Goal: Check status: Check status

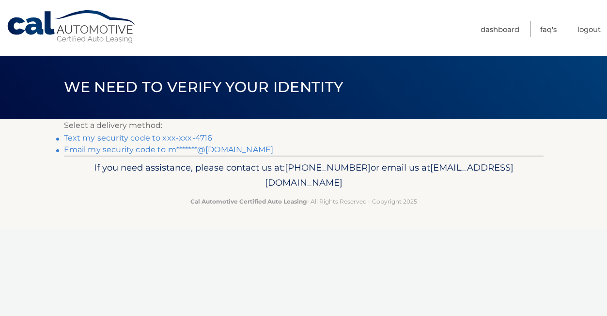
click at [194, 136] on link "Text my security code to xxx-xxx-4716" at bounding box center [138, 137] width 149 height 9
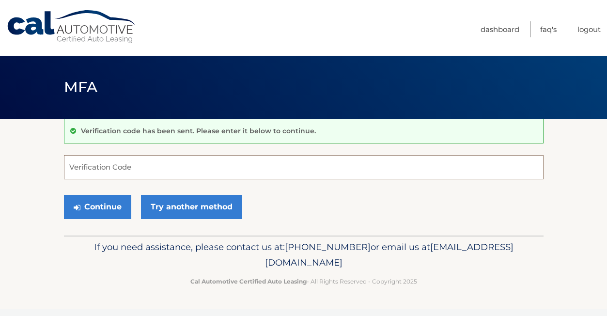
click at [174, 160] on input "Verification Code" at bounding box center [304, 167] width 480 height 24
click at [175, 161] on input "Verification Code" at bounding box center [304, 167] width 480 height 24
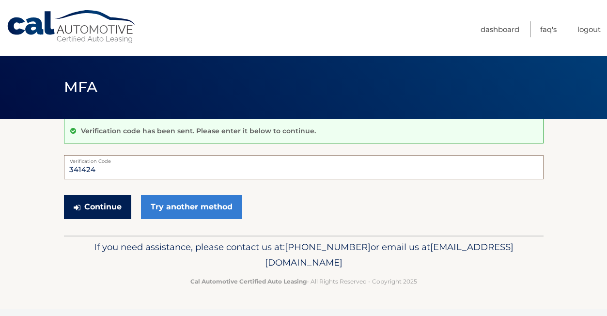
type input "341424"
click at [117, 207] on button "Continue" at bounding box center [97, 207] width 67 height 24
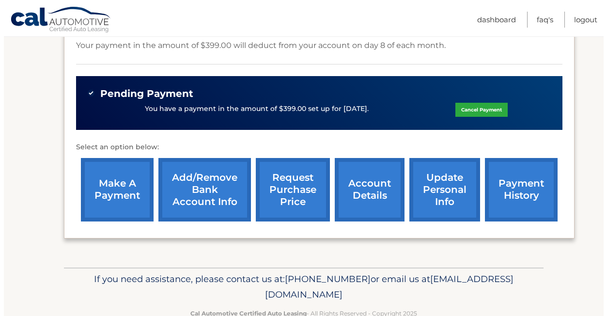
scroll to position [339, 0]
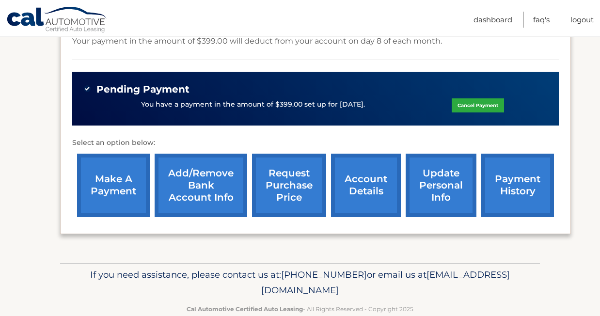
drag, startPoint x: 377, startPoint y: 102, endPoint x: 384, endPoint y: 103, distance: 6.9
click at [384, 103] on div "You have a payment in the amount of $399.00 set up for [DATE]. Cancel Payment" at bounding box center [315, 105] width 463 height 18
click at [298, 174] on link "request purchase price" at bounding box center [289, 186] width 74 height 64
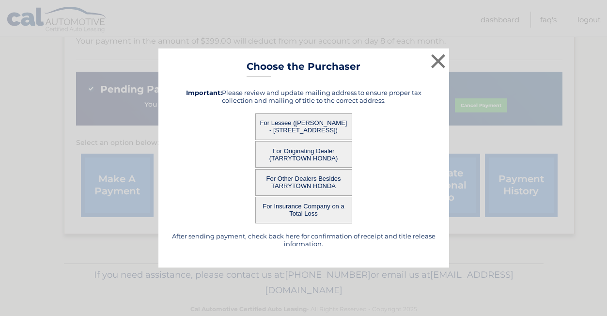
click at [325, 123] on button "For Lessee ([PERSON_NAME] - [STREET_ADDRESS])" at bounding box center [303, 126] width 97 height 27
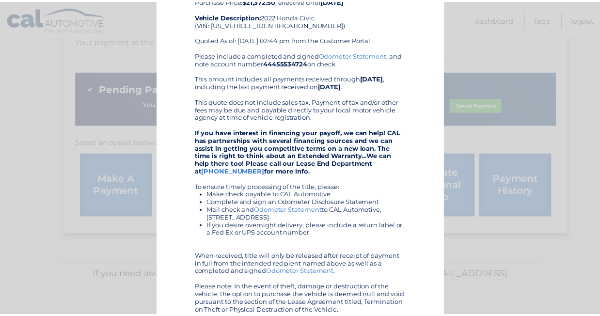
scroll to position [0, 0]
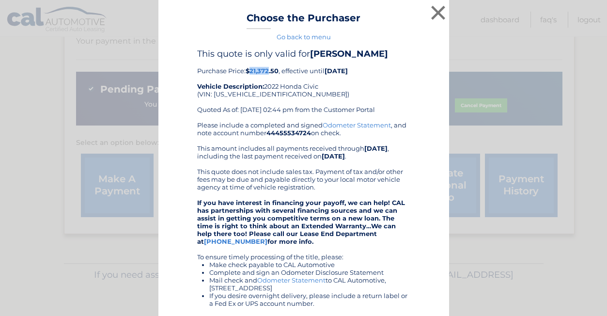
drag, startPoint x: 266, startPoint y: 70, endPoint x: 248, endPoint y: 69, distance: 18.0
click at [248, 69] on b "$21,372.50" at bounding box center [262, 71] width 33 height 8
copy b "21,372"
click at [436, 16] on button "×" at bounding box center [438, 12] width 19 height 19
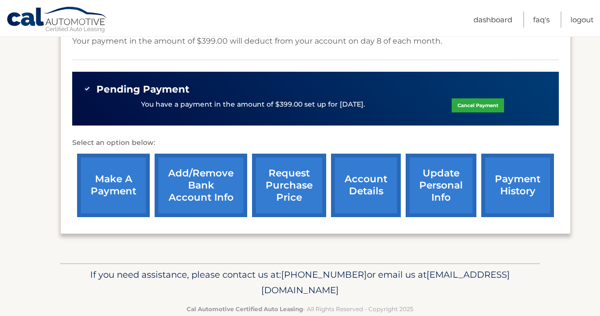
click at [291, 59] on div "Your payment in the amount of $399.00 will deduct from your account on day 8 of…" at bounding box center [315, 47] width 487 height 26
